Goal: Information Seeking & Learning: Learn about a topic

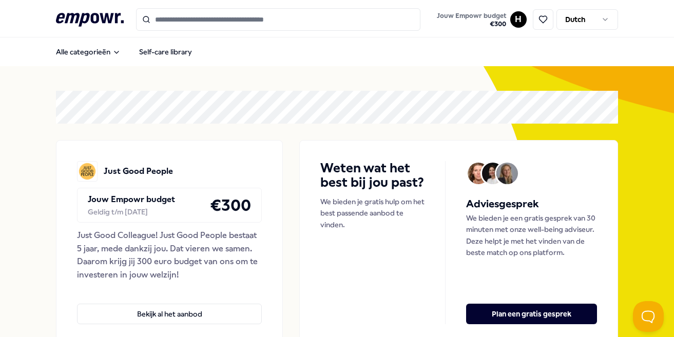
click at [216, 24] on input "Search for products, categories or subcategories" at bounding box center [278, 19] width 284 height 23
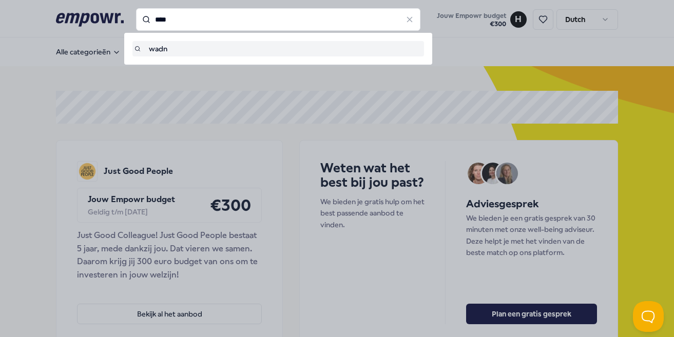
type input "****"
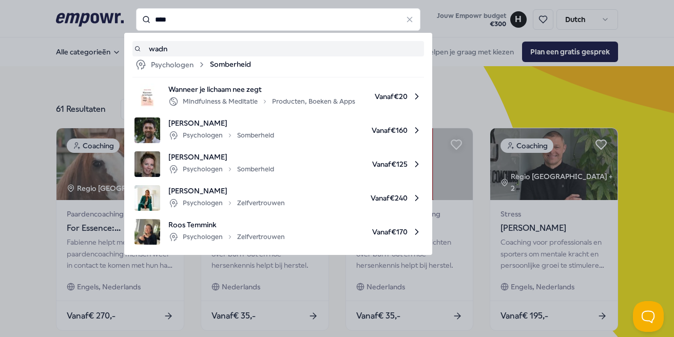
drag, startPoint x: 184, startPoint y: 20, endPoint x: 140, endPoint y: 12, distance: 44.9
click at [140, 12] on input "****" at bounding box center [278, 19] width 284 height 23
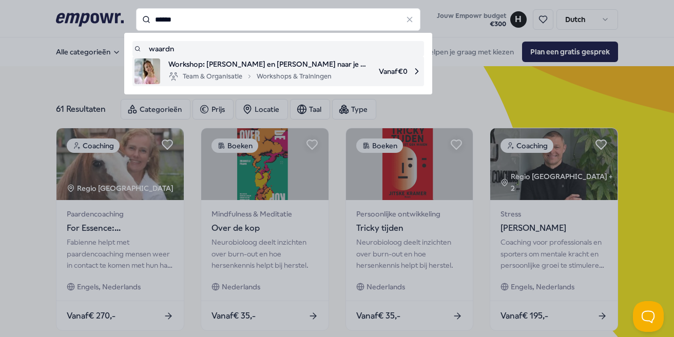
click at [182, 69] on span "Workshop: Leef en Handel naar je Waarden" at bounding box center [269, 64] width 202 height 11
type input "******"
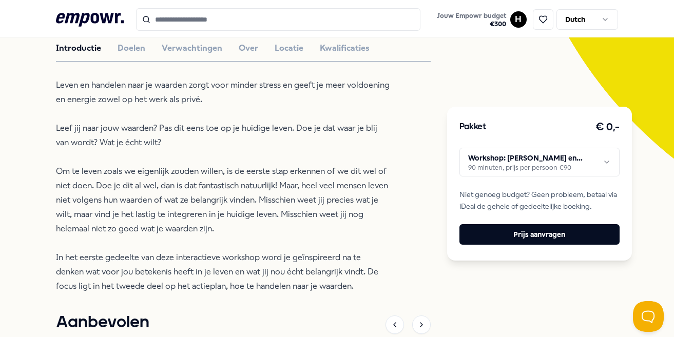
scroll to position [207, 0]
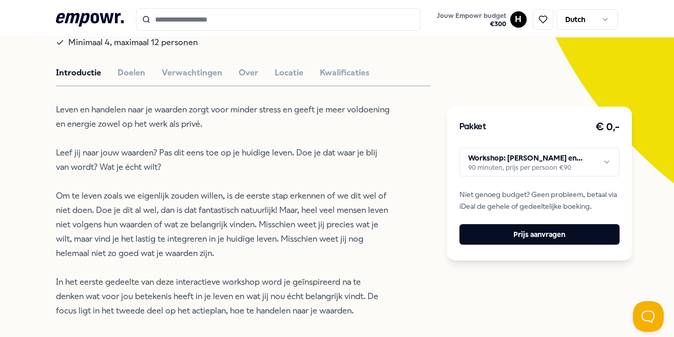
click at [172, 18] on input "Search for products, categories or subcategories" at bounding box center [278, 19] width 284 height 23
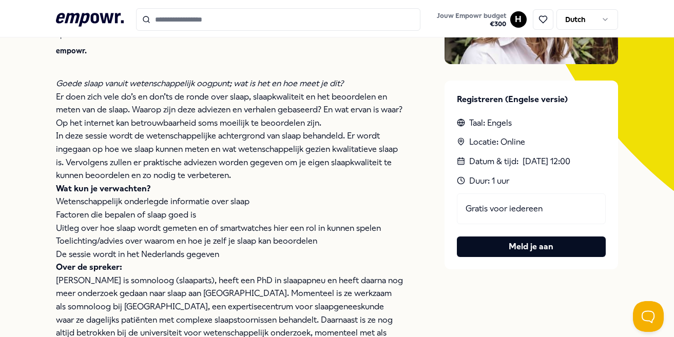
scroll to position [198, 0]
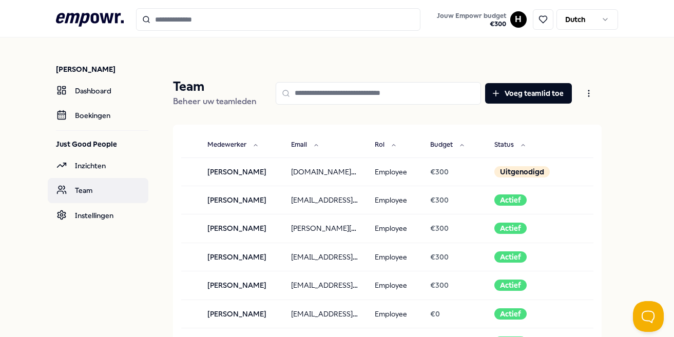
click at [65, 189] on icon at bounding box center [61, 190] width 10 height 10
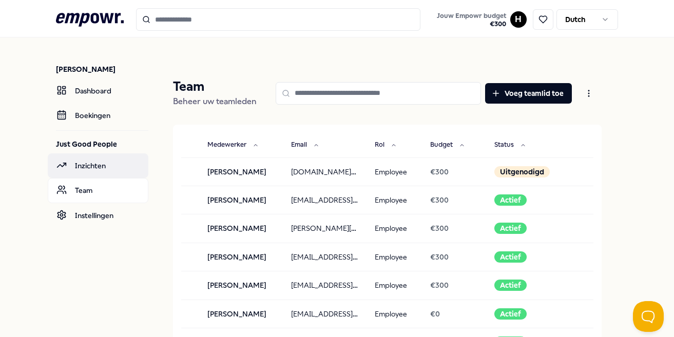
click at [76, 169] on link "Inzichten" at bounding box center [98, 165] width 101 height 25
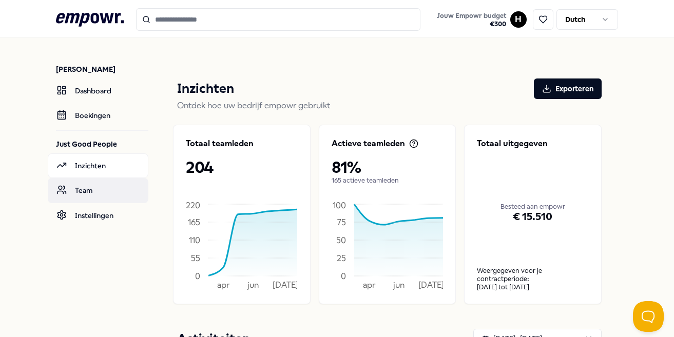
click at [66, 196] on link "Team" at bounding box center [98, 190] width 101 height 25
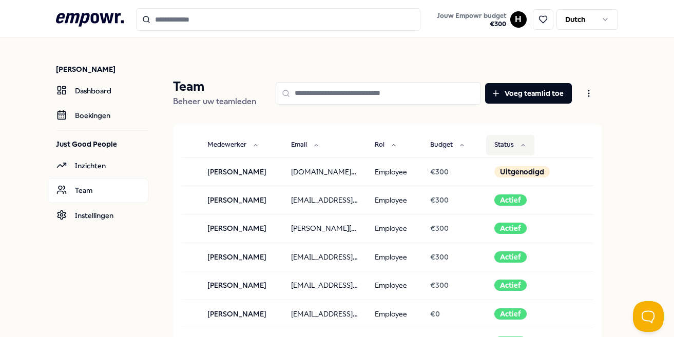
click at [518, 145] on button "Status" at bounding box center [510, 145] width 48 height 21
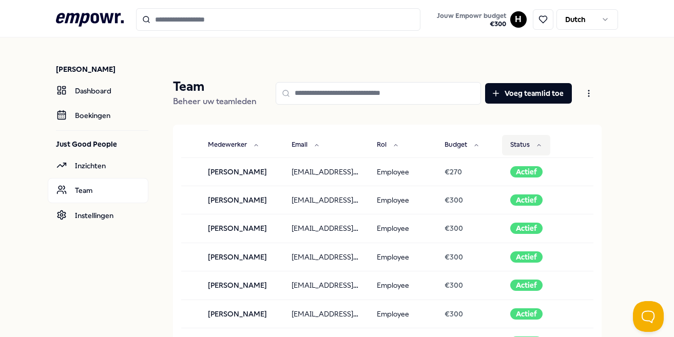
click at [518, 145] on button "Status" at bounding box center [526, 145] width 48 height 21
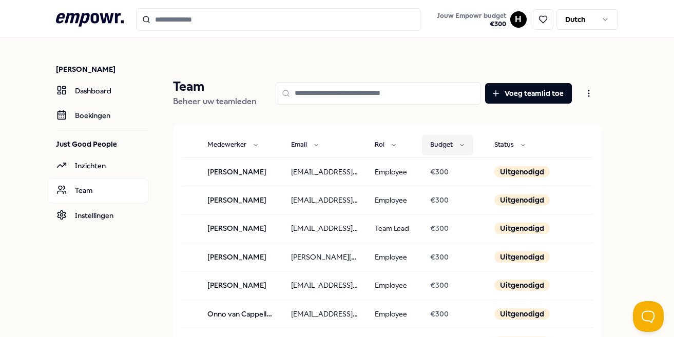
click at [456, 145] on button "Budget" at bounding box center [447, 145] width 51 height 21
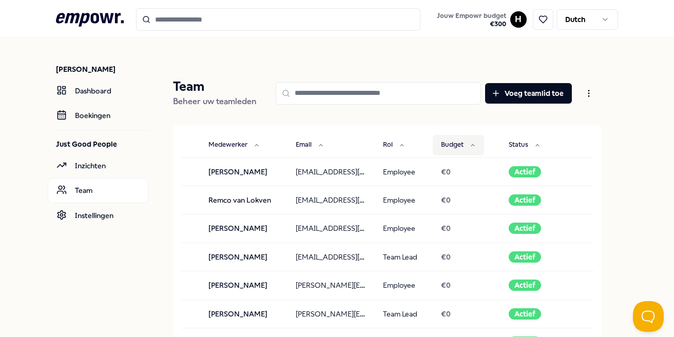
click at [456, 145] on button "Budget" at bounding box center [458, 145] width 51 height 21
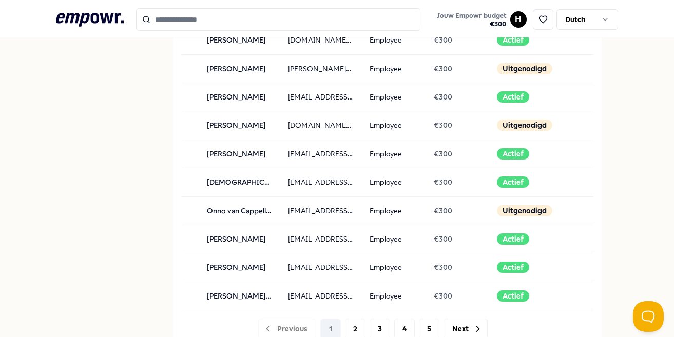
scroll to position [985, 0]
